Goal: Task Accomplishment & Management: Manage account settings

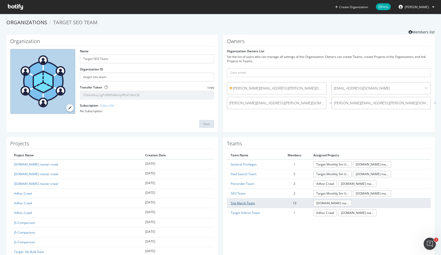
click at [243, 203] on link "Site Merch Team" at bounding box center [243, 203] width 24 height 4
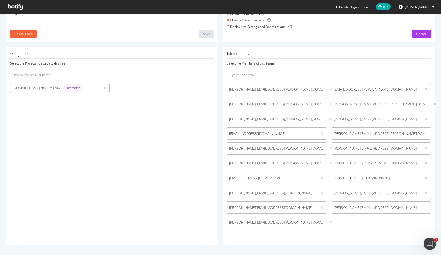
scroll to position [73, 0]
click at [317, 77] on input "text" at bounding box center [329, 75] width 204 height 9
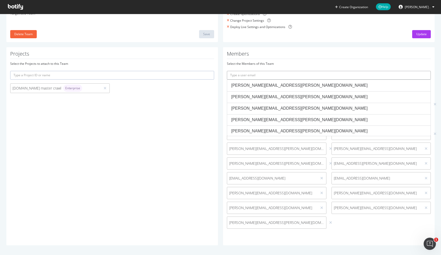
paste input "[PERSON_NAME][EMAIL_ADDRESS][DOMAIN_NAME]"
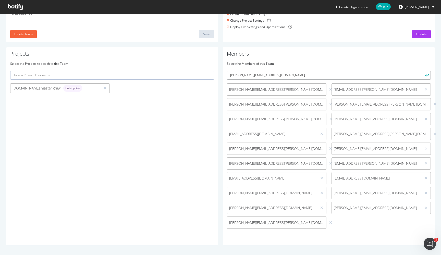
type input "[PERSON_NAME][EMAIL_ADDRESS][DOMAIN_NAME]"
click at [427, 75] on button "submit" at bounding box center [426, 75] width 9 height 9
click at [331, 234] on div "Members Select the Members of this Team [PERSON_NAME][EMAIL_ADDRESS][PERSON_NAM…" at bounding box center [329, 146] width 212 height 198
click at [295, 73] on input "text" at bounding box center [329, 75] width 204 height 9
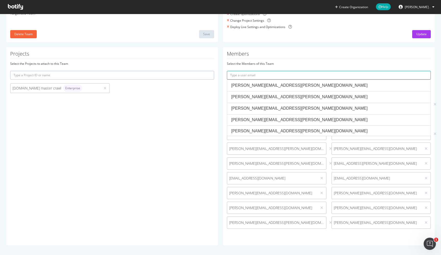
paste input "[EMAIL_ADDRESS][PERSON_NAME][DOMAIN_NAME]"
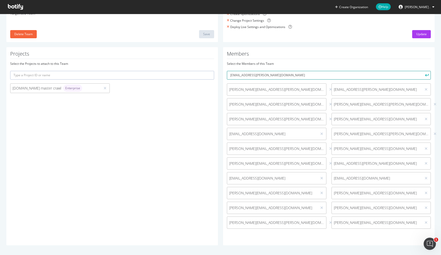
type input "[EMAIL_ADDRESS][PERSON_NAME][DOMAIN_NAME]"
click at [427, 75] on button "submit" at bounding box center [426, 75] width 9 height 9
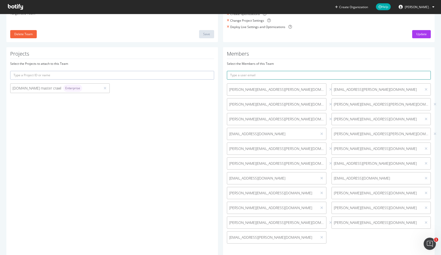
click at [348, 74] on input "text" at bounding box center [329, 75] width 204 height 9
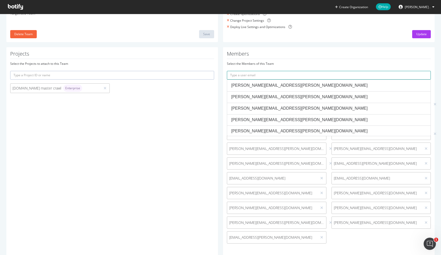
paste input "[EMAIL_ADDRESS][PERSON_NAME][DOMAIN_NAME]"
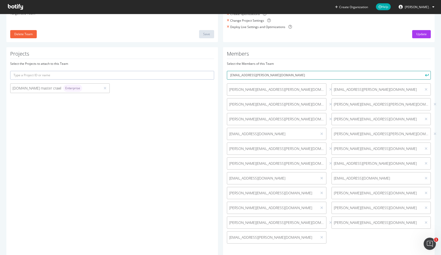
type input "[EMAIL_ADDRESS][PERSON_NAME][DOMAIN_NAME]"
click at [427, 75] on button "submit" at bounding box center [426, 75] width 9 height 9
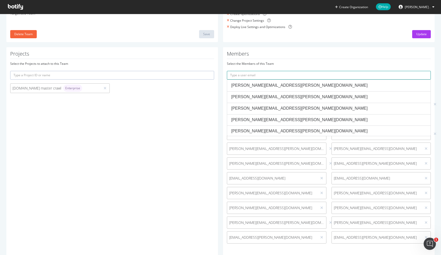
paste input "[PERSON_NAME][EMAIL_ADDRESS][PERSON_NAME][DOMAIN_NAME]"
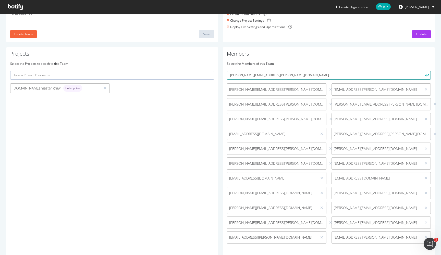
type input "[PERSON_NAME][EMAIL_ADDRESS][PERSON_NAME][DOMAIN_NAME]"
click at [427, 75] on button "submit" at bounding box center [426, 75] width 9 height 9
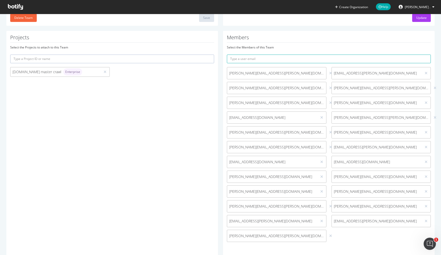
scroll to position [83, 0]
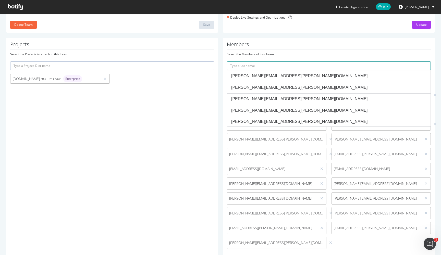
click at [299, 66] on input "text" at bounding box center [329, 66] width 204 height 9
paste input "[PERSON_NAME][EMAIL_ADDRESS][DOMAIN_NAME]"
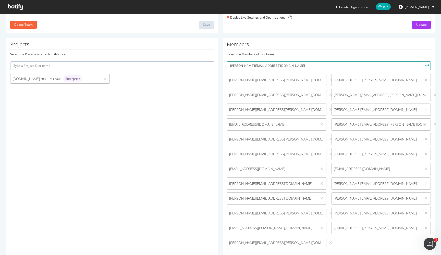
type input "[PERSON_NAME][EMAIL_ADDRESS][DOMAIN_NAME]"
click at [427, 65] on icon "submit" at bounding box center [427, 65] width 4 height 3
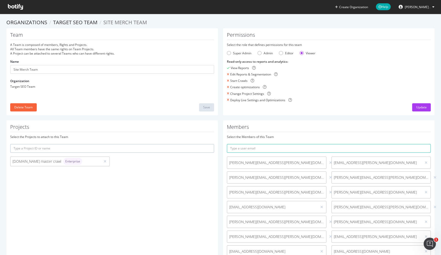
scroll to position [0, 0]
